Goal: Find specific page/section

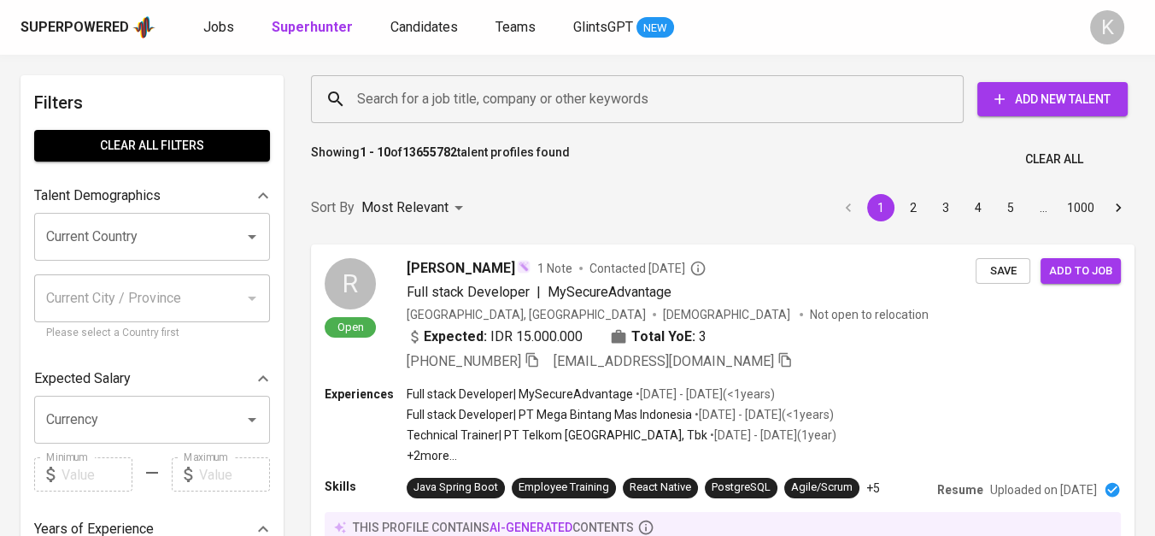
click at [483, 104] on input "Search for a job title, company or other keywords" at bounding box center [642, 99] width 578 height 32
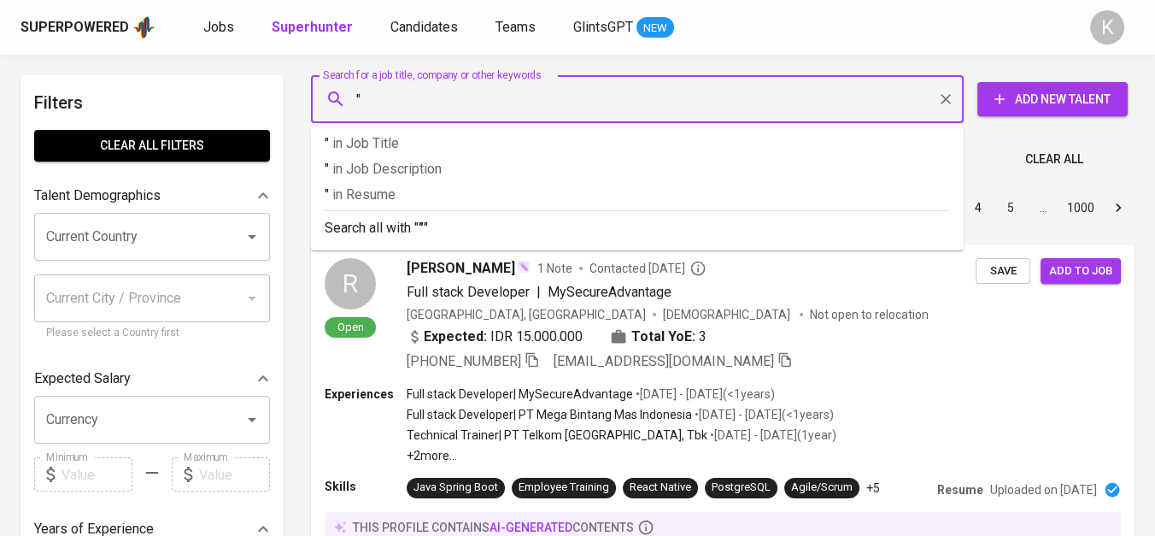
paste input "CV Cempaka"
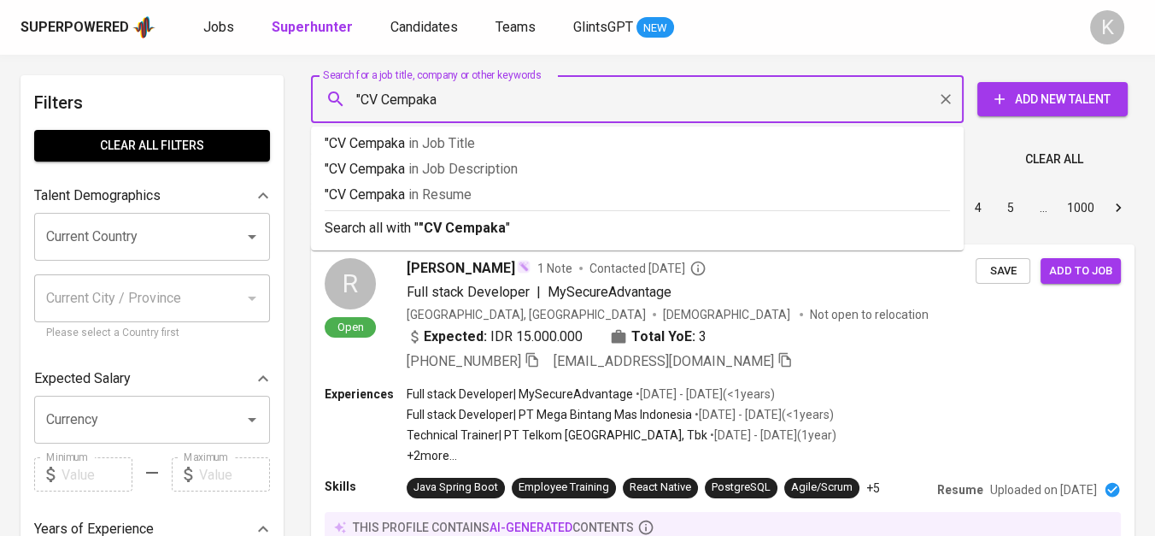
type input ""CV Cempaka""
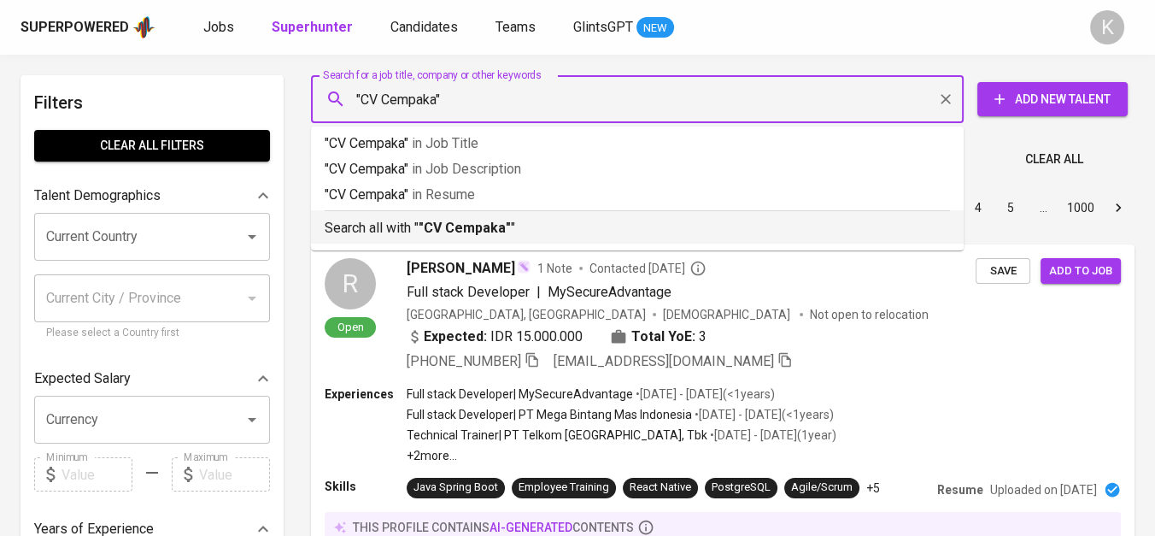
click at [443, 229] on b ""CV Cempaka"" at bounding box center [465, 228] width 92 height 16
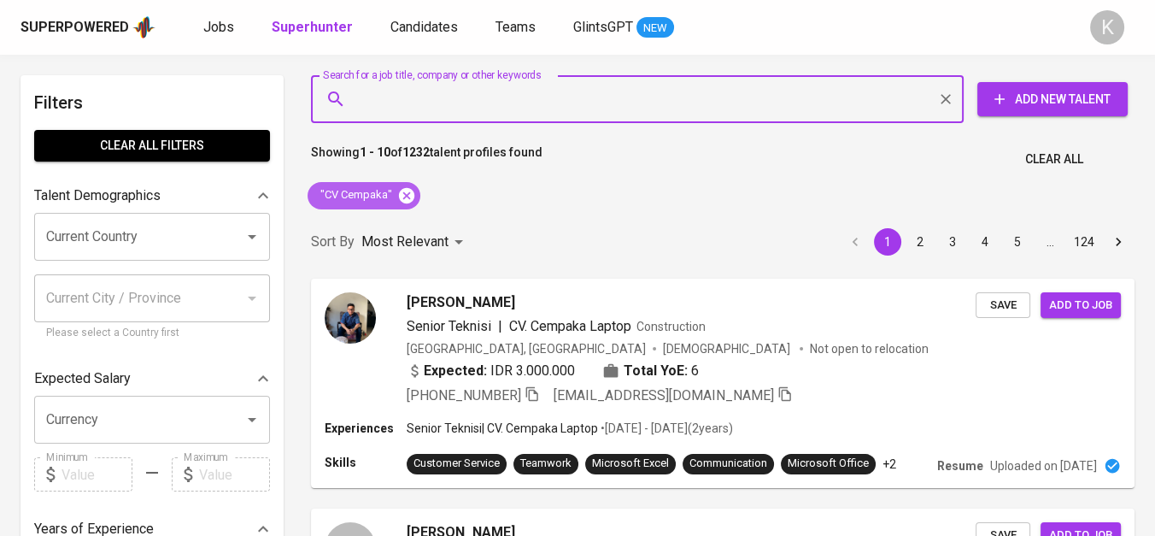
drag, startPoint x: 408, startPoint y: 193, endPoint x: 704, endPoint y: 3, distance: 352.4
click at [408, 193] on icon at bounding box center [406, 195] width 19 height 19
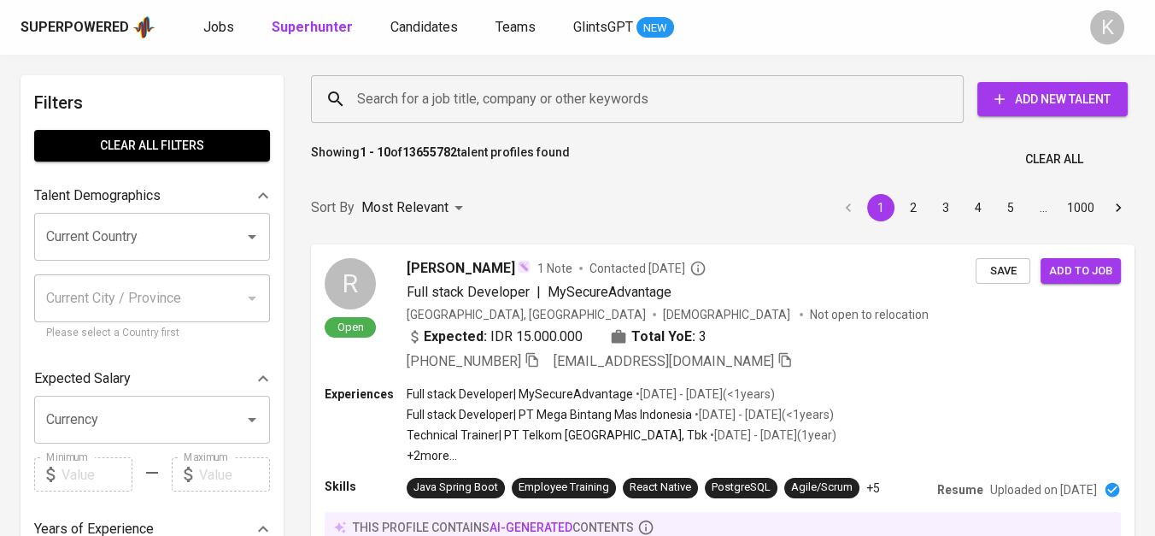
click at [439, 116] on div "Search for a job title, company or other keywords" at bounding box center [637, 99] width 653 height 48
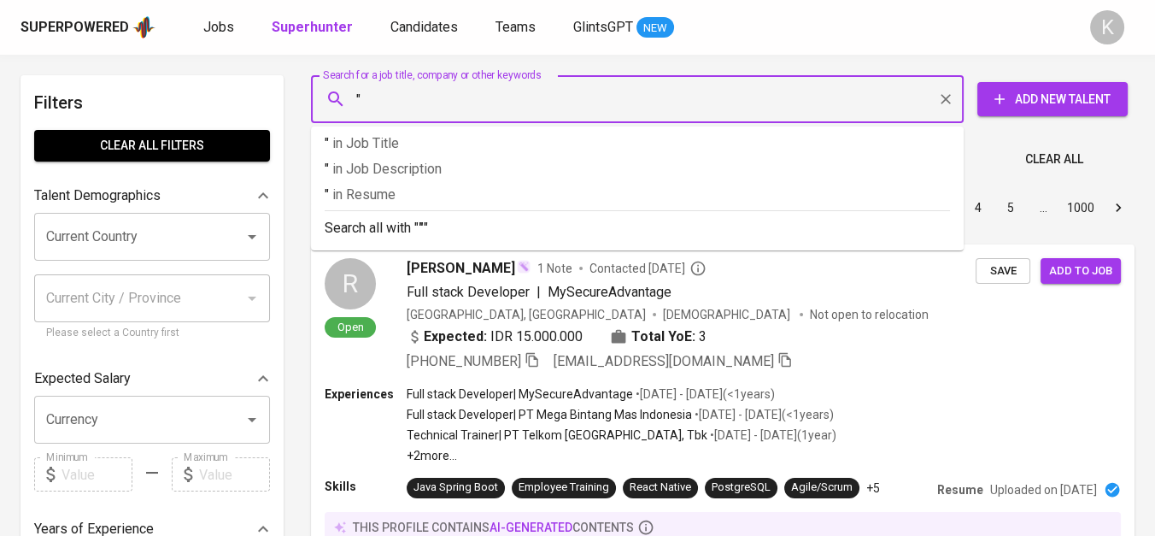
paste input "MASAMEDI INTIFARMINDO"
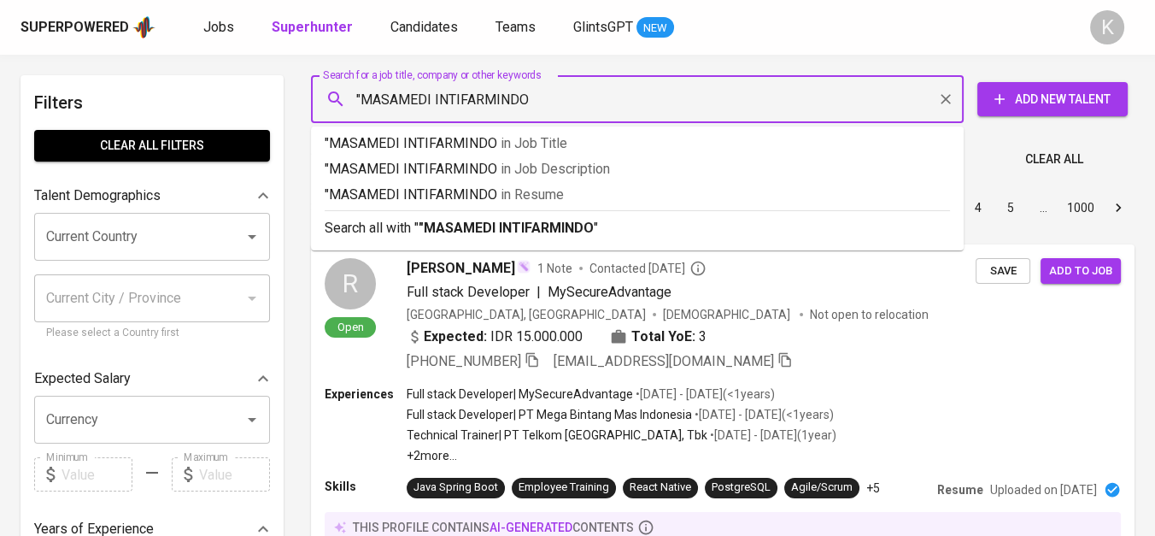
type input ""MASAMEDI INTIFARMINDO""
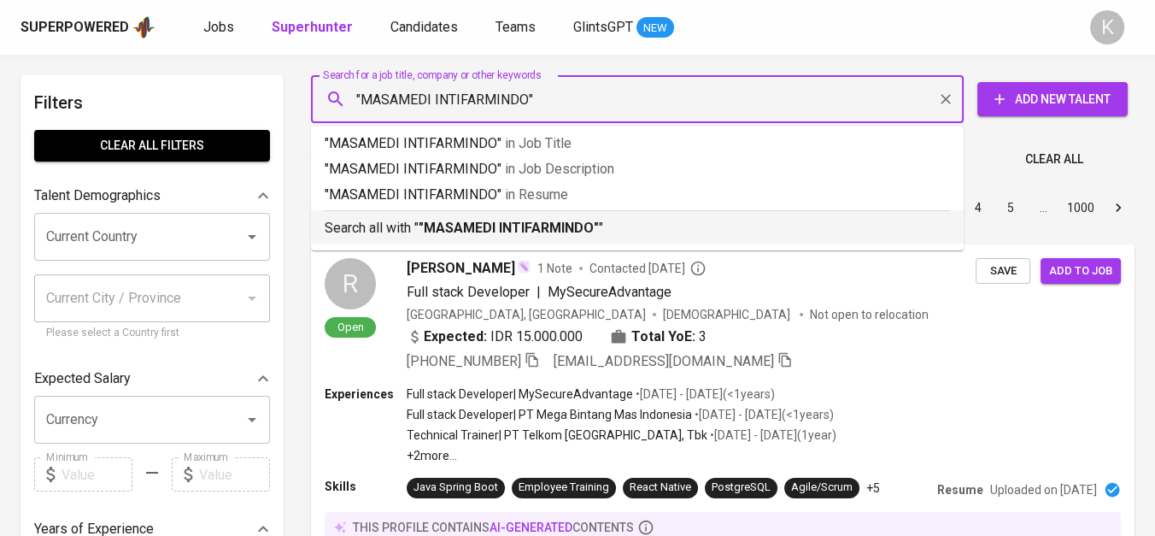
click at [488, 226] on b ""MASAMEDI INTIFARMINDO"" at bounding box center [509, 228] width 180 height 16
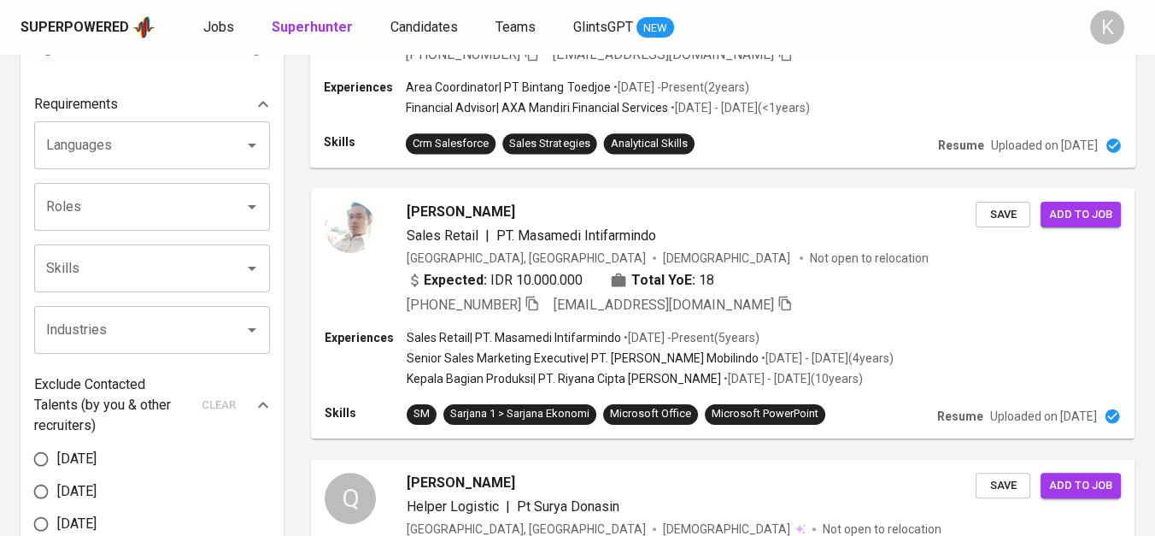
scroll to position [569, 0]
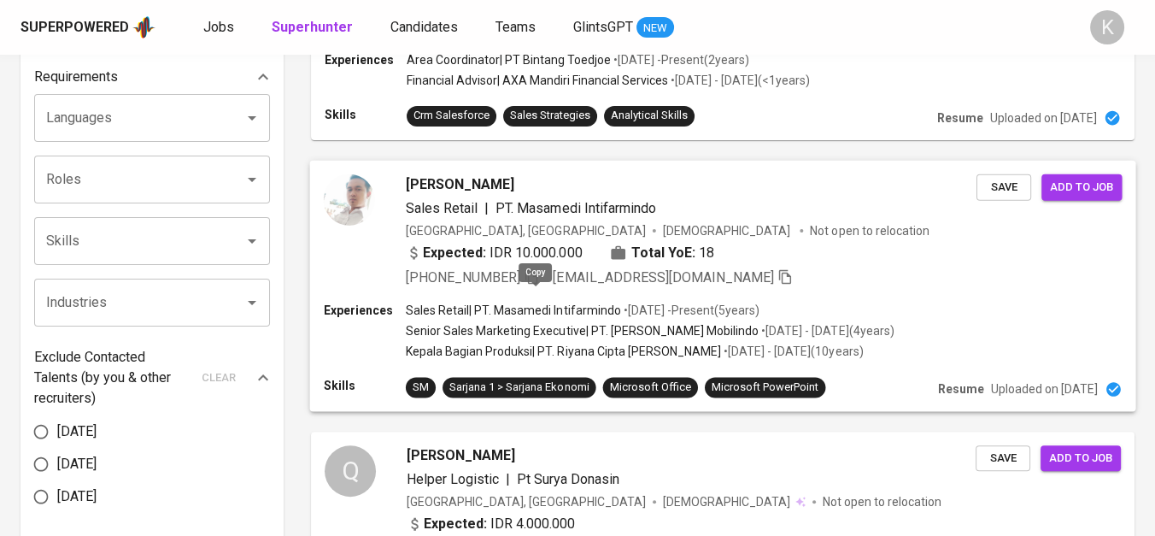
drag, startPoint x: 537, startPoint y: 295, endPoint x: 591, endPoint y: 308, distance: 55.3
click at [537, 284] on icon "button" at bounding box center [531, 276] width 12 height 15
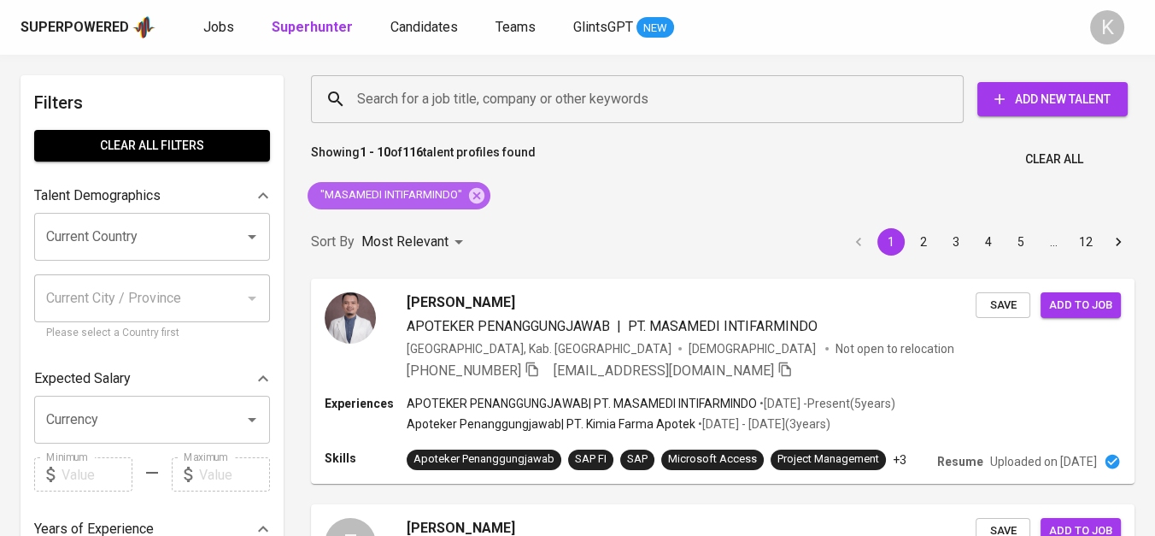
click at [484, 188] on icon at bounding box center [476, 195] width 19 height 19
